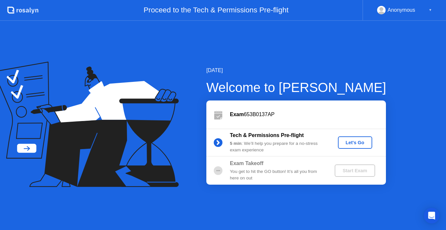
drag, startPoint x: 250, startPoint y: 54, endPoint x: 210, endPoint y: 49, distance: 39.5
click at [210, 43] on div "[DATE] Welcome to [PERSON_NAME] Exam 653B0137AP Tech & Permissions Pre-flight 5…" at bounding box center [223, 125] width 446 height 209
click at [356, 138] on button "Let's Go" at bounding box center [355, 143] width 34 height 12
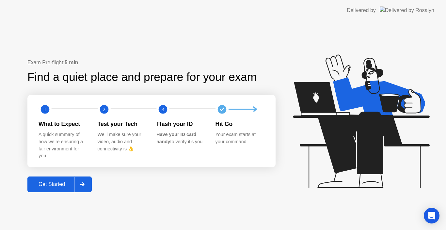
click at [58, 182] on div "Get Started" at bounding box center [51, 185] width 45 height 6
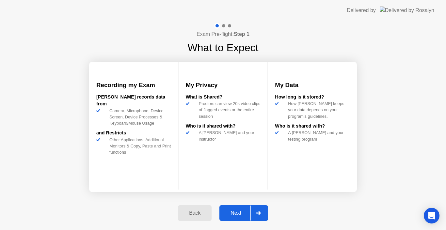
click at [234, 220] on button "Next" at bounding box center [243, 213] width 49 height 16
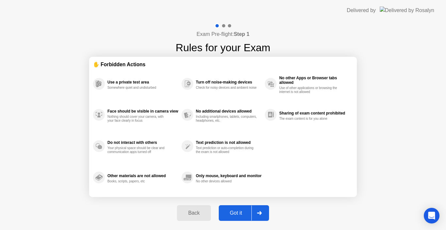
click at [234, 220] on button "Got it" at bounding box center [244, 213] width 50 height 16
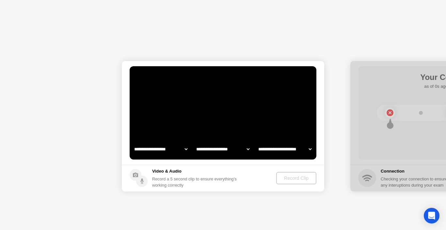
select select "**********"
select select "*******"
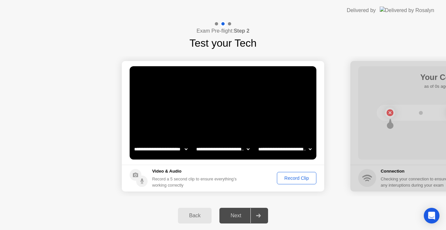
click at [401, 185] on div at bounding box center [451, 126] width 202 height 131
click at [386, 116] on div at bounding box center [451, 126] width 202 height 131
click at [389, 116] on div at bounding box center [451, 126] width 202 height 131
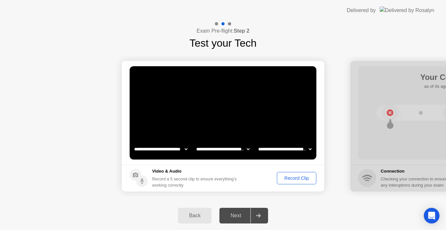
click at [389, 116] on div at bounding box center [451, 126] width 202 height 131
click at [235, 216] on div "Next" at bounding box center [235, 216] width 29 height 6
click at [298, 180] on div "Record Clip" at bounding box center [296, 178] width 35 height 5
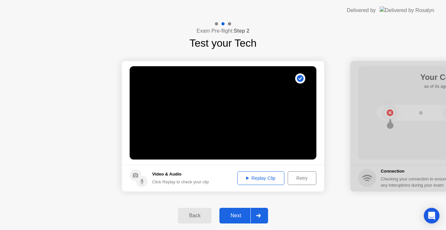
click at [265, 177] on div "Replay Clip" at bounding box center [261, 178] width 42 height 5
click at [244, 179] on div "Replay Clip" at bounding box center [261, 178] width 42 height 5
click at [322, 14] on header "Delivered by" at bounding box center [223, 10] width 446 height 21
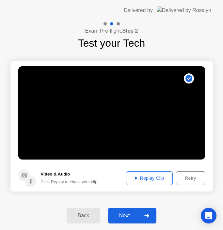
click at [121, 218] on div "Next" at bounding box center [124, 216] width 29 height 6
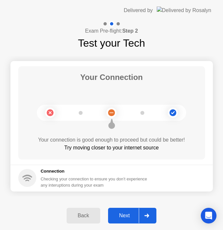
click at [131, 215] on div "Next" at bounding box center [124, 216] width 29 height 6
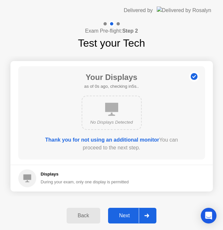
click at [124, 213] on div "Next" at bounding box center [124, 216] width 29 height 6
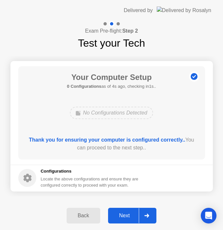
click at [127, 216] on div "Next" at bounding box center [124, 216] width 29 height 6
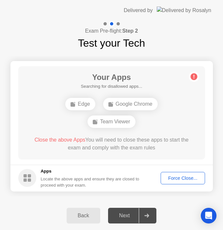
click at [196, 174] on button "Force Close..." at bounding box center [183, 178] width 44 height 12
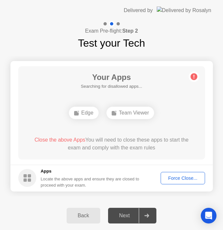
click at [168, 176] on div "Force Close..." at bounding box center [183, 178] width 40 height 5
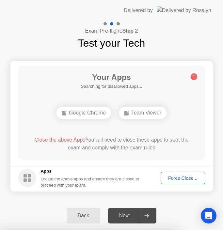
drag, startPoint x: 92, startPoint y: 73, endPoint x: 110, endPoint y: 96, distance: 28.8
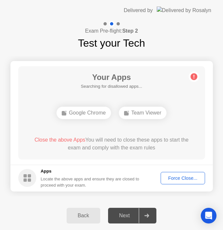
click at [179, 177] on div "Force Close..." at bounding box center [183, 178] width 40 height 5
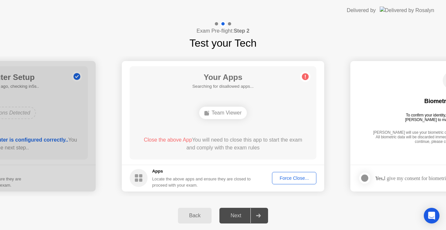
click at [282, 174] on button "Force Close..." at bounding box center [294, 178] width 44 height 12
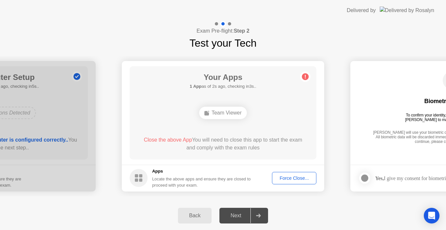
click at [285, 174] on button "Force Close..." at bounding box center [294, 178] width 44 height 12
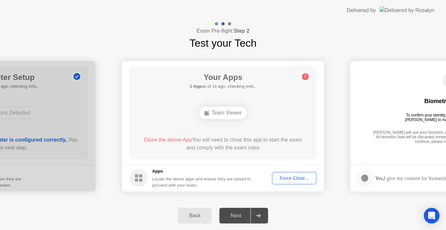
click at [283, 174] on button "Force Close..." at bounding box center [294, 178] width 44 height 12
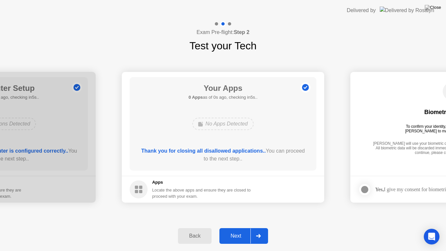
click at [238, 230] on div "Next" at bounding box center [235, 236] width 29 height 6
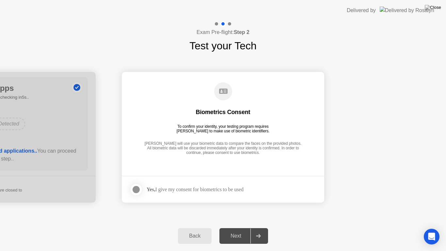
click at [198, 193] on div "Yes, I give my consent for biometrics to be used" at bounding box center [187, 189] width 114 height 13
click at [138, 190] on div at bounding box center [136, 190] width 8 height 8
click at [246, 230] on div "Next" at bounding box center [235, 236] width 29 height 6
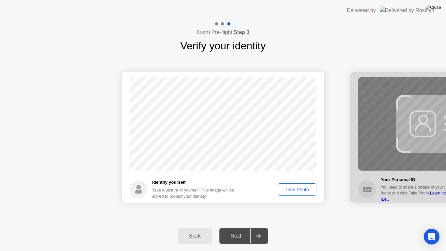
click at [298, 189] on div "Take Photo" at bounding box center [297, 189] width 34 height 5
click at [386, 155] on div at bounding box center [451, 137] width 202 height 131
click at [249, 230] on div "Next" at bounding box center [235, 236] width 29 height 6
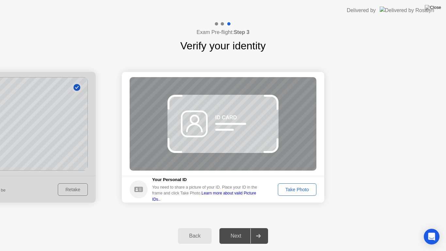
click at [205, 125] on icon at bounding box center [194, 123] width 33 height 27
click at [301, 191] on div "Take Photo" at bounding box center [297, 189] width 34 height 5
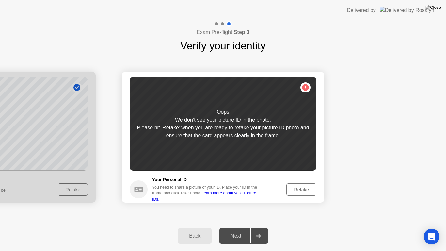
click at [202, 190] on div "You need to share a picture of your ID. Place your ID in the frame and click Ta…" at bounding box center [207, 193] width 110 height 18
click at [300, 191] on div "Retake" at bounding box center [301, 189] width 25 height 5
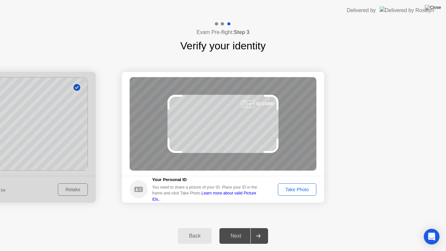
click at [300, 191] on div "Take Photo" at bounding box center [297, 189] width 34 height 5
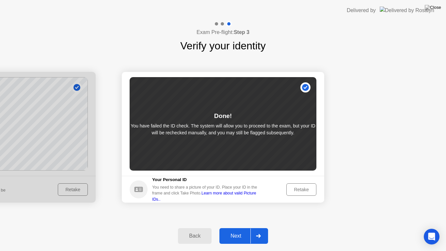
click at [239, 230] on div "Next" at bounding box center [235, 236] width 29 height 6
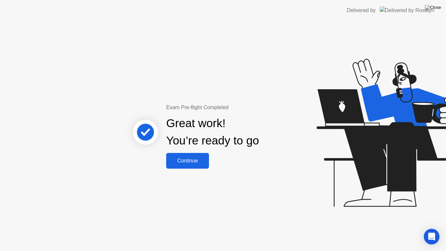
click at [198, 163] on div "Continue" at bounding box center [187, 161] width 39 height 6
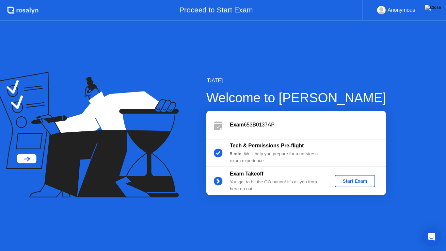
click at [354, 183] on div "Start Exam" at bounding box center [354, 180] width 35 height 5
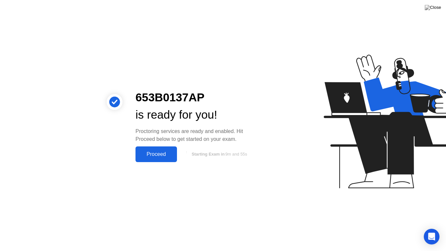
click at [167, 152] on div "Proceed" at bounding box center [157, 154] width 38 height 6
